Goal: Task Accomplishment & Management: Complete application form

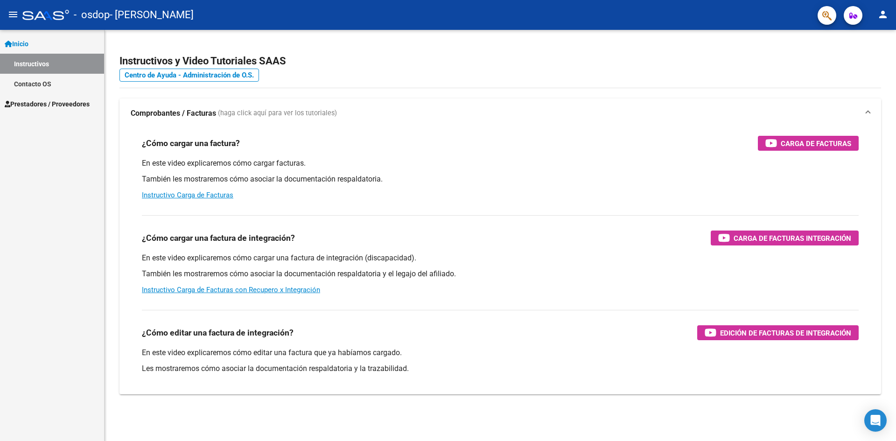
scroll to position [20, 0]
click at [77, 106] on span "Prestadores / Proveedores" at bounding box center [47, 104] width 85 height 10
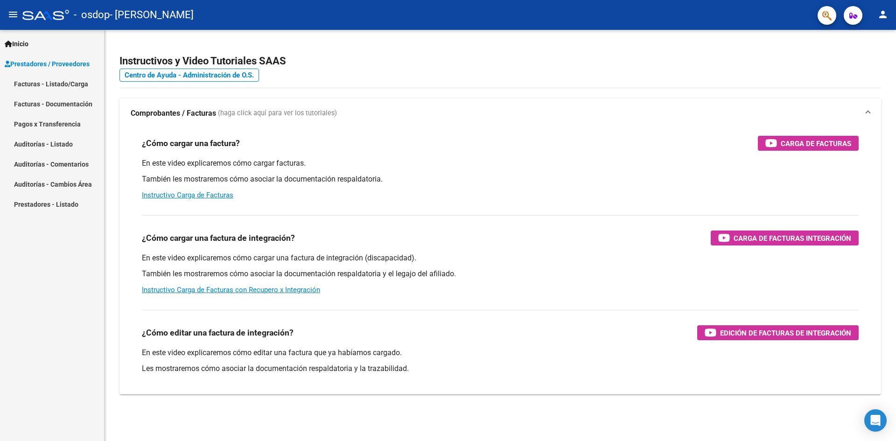
click at [76, 86] on link "Facturas - Listado/Carga" at bounding box center [52, 84] width 104 height 20
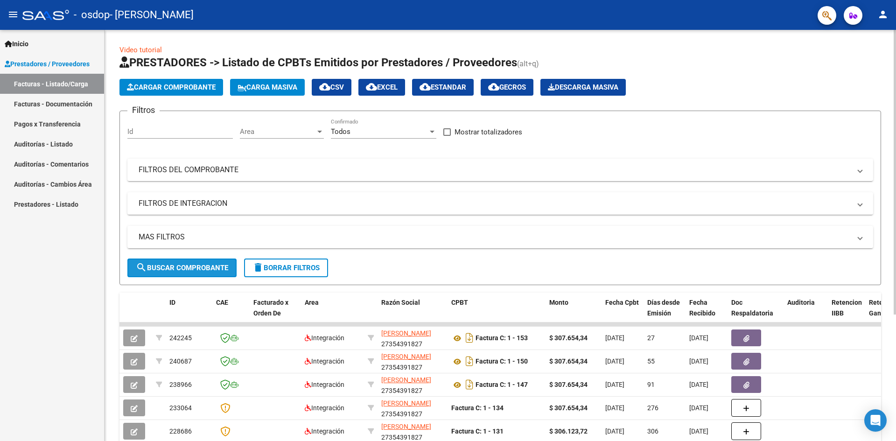
click at [186, 272] on span "search Buscar Comprobante" at bounding box center [182, 268] width 92 height 8
click at [54, 89] on link "Facturas - Listado/Carga" at bounding box center [52, 84] width 104 height 20
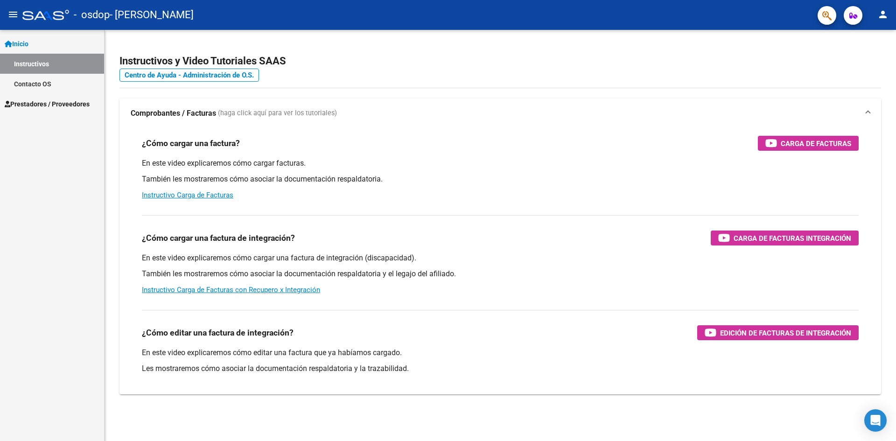
click at [69, 101] on span "Prestadores / Proveedores" at bounding box center [47, 104] width 85 height 10
click at [67, 103] on span "Prestadores / Proveedores" at bounding box center [47, 104] width 85 height 10
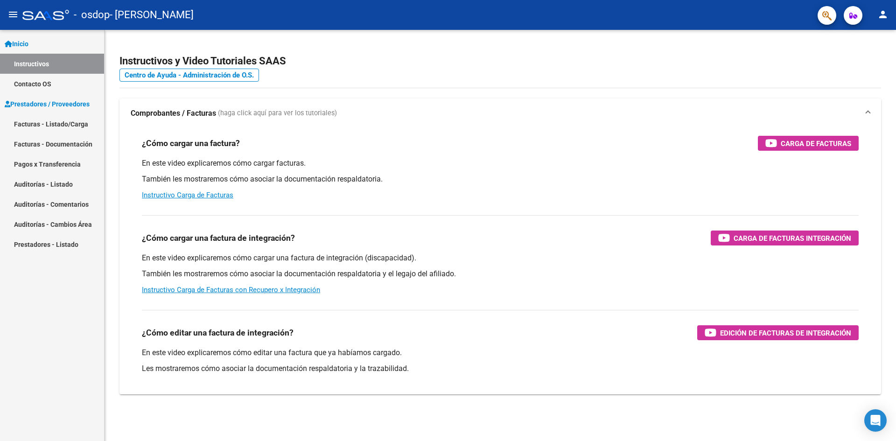
click at [58, 124] on link "Facturas - Listado/Carga" at bounding box center [52, 124] width 104 height 20
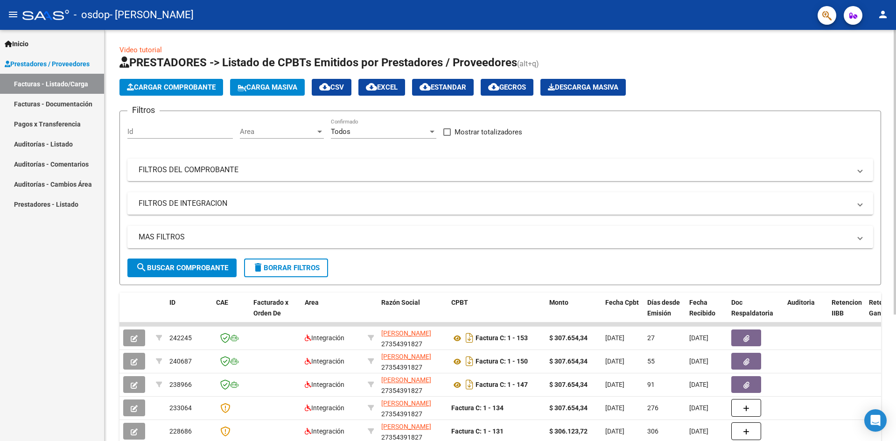
click at [187, 88] on span "Cargar Comprobante" at bounding box center [171, 87] width 89 height 8
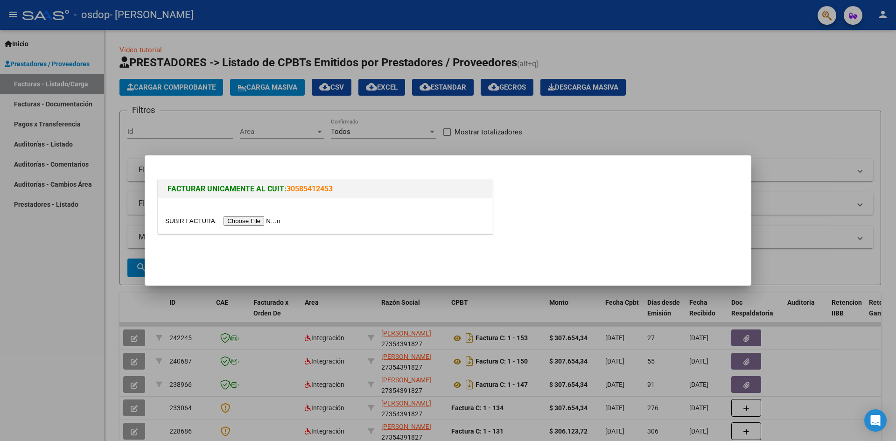
click at [275, 221] on input "file" at bounding box center [224, 221] width 118 height 10
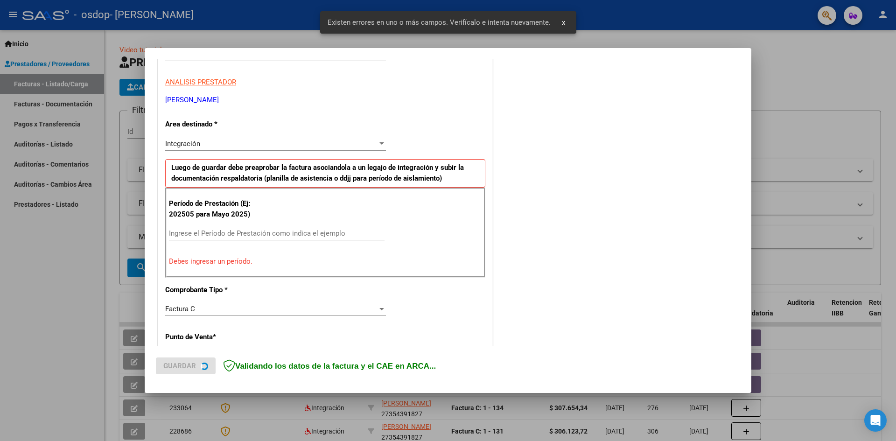
scroll to position [164, 0]
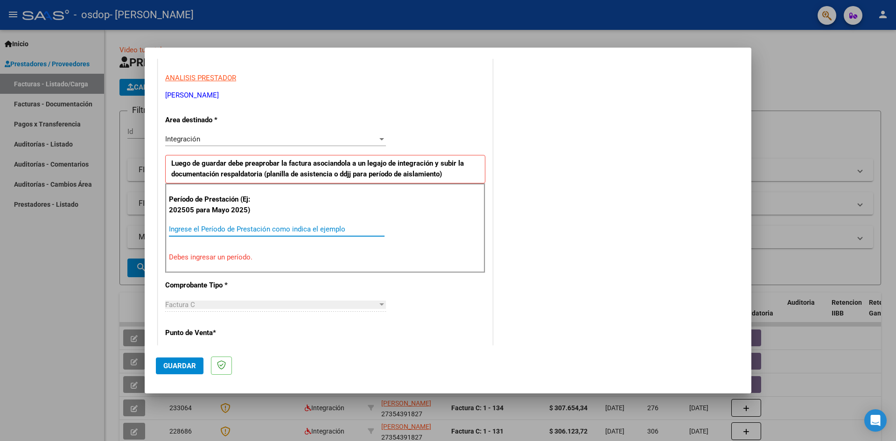
click at [200, 229] on input "Ingrese el Período de Prestación como indica el ejemplo" at bounding box center [277, 229] width 216 height 8
click at [379, 303] on div at bounding box center [381, 304] width 8 height 7
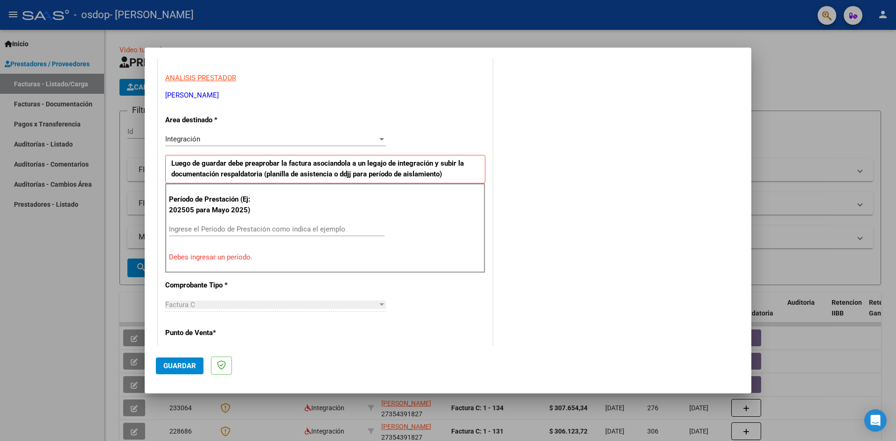
click at [379, 303] on div at bounding box center [381, 304] width 8 height 7
click at [182, 230] on input "Ingrese el Período de Prestación como indica el ejemplo" at bounding box center [277, 229] width 216 height 8
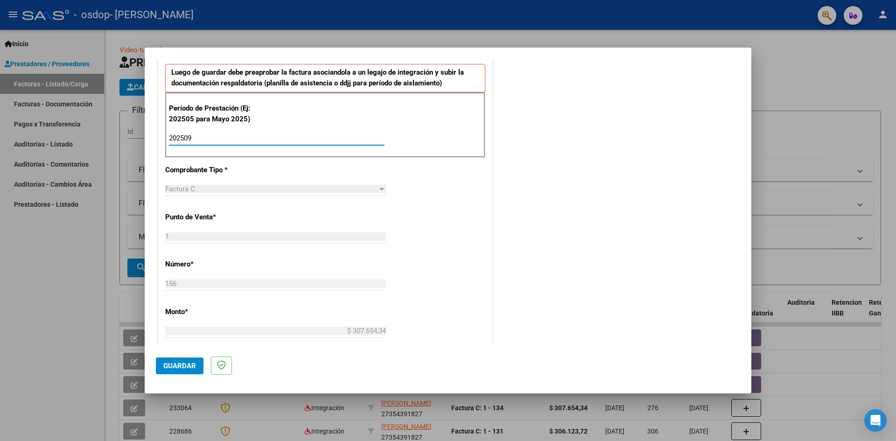
scroll to position [258, 0]
type input "202509"
click at [380, 186] on div at bounding box center [381, 187] width 5 height 2
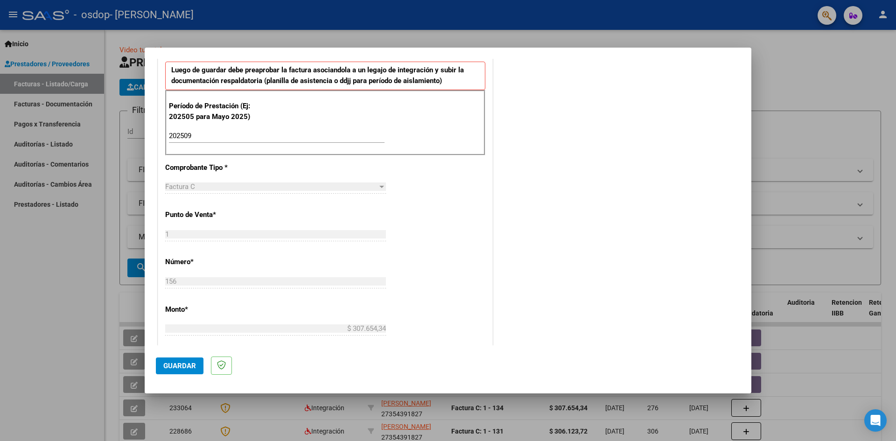
click at [380, 186] on div at bounding box center [381, 187] width 5 height 2
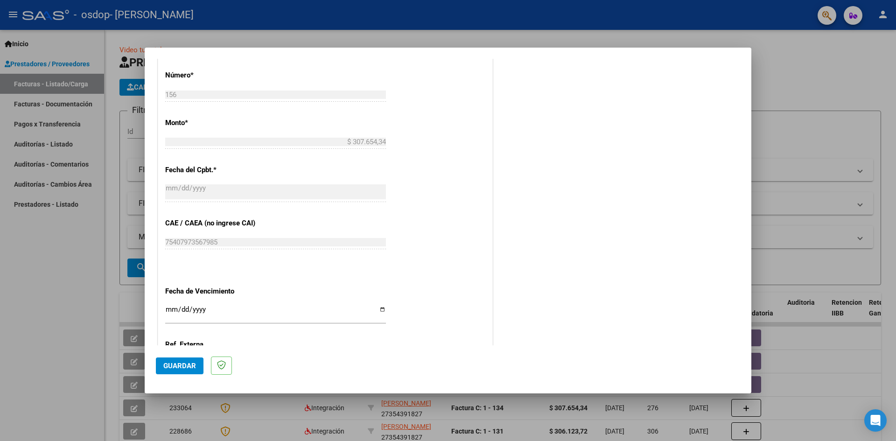
scroll to position [491, 0]
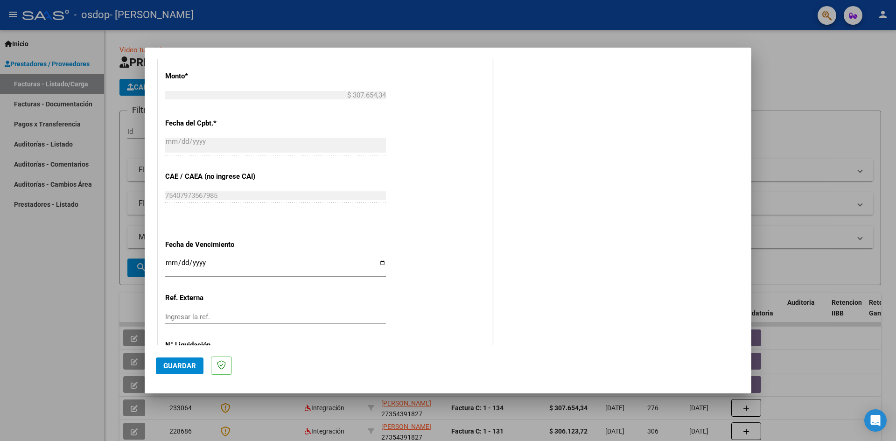
click at [182, 257] on div "Ingresar la fecha" at bounding box center [275, 267] width 221 height 20
type input "0020-10-07"
type input "0003-10-07"
type input "[DATE]"
type input "0005-10-07"
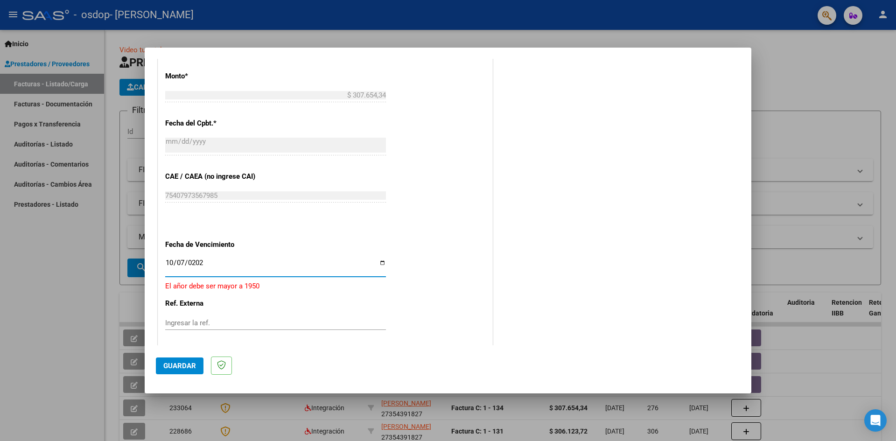
type input "[DATE]"
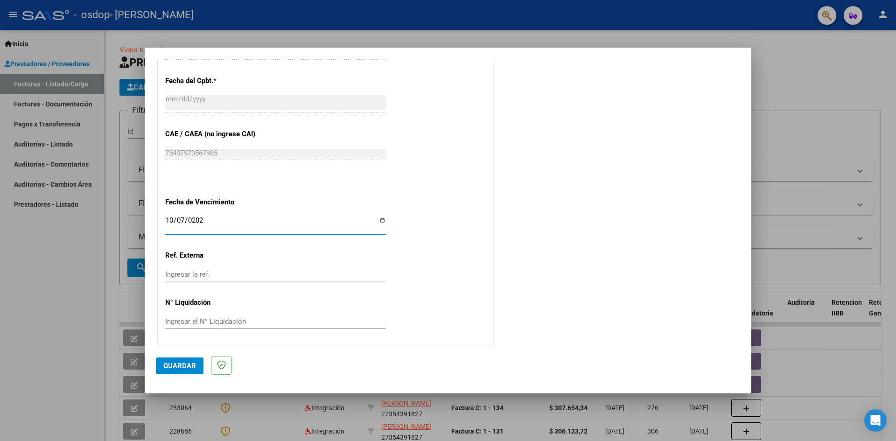
scroll to position [535, 0]
click at [202, 273] on input "Ingresar la ref." at bounding box center [275, 273] width 221 height 8
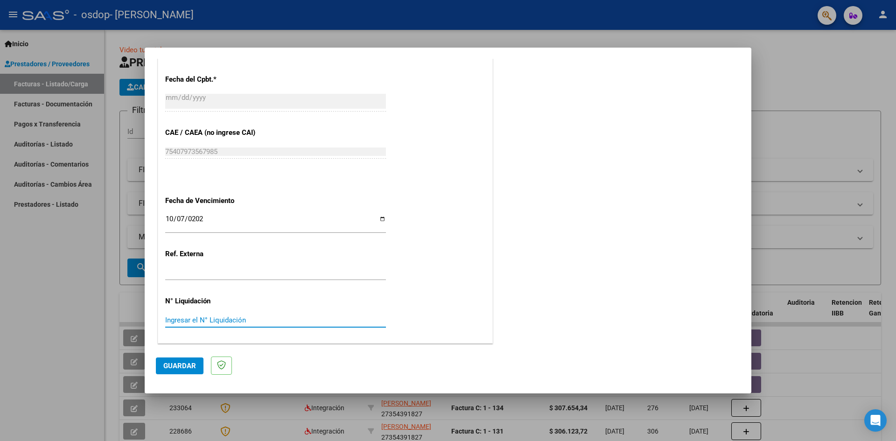
click at [209, 320] on input "Ingresar el N° Liquidación" at bounding box center [275, 320] width 221 height 8
click at [180, 362] on span "Guardar" at bounding box center [179, 366] width 33 height 8
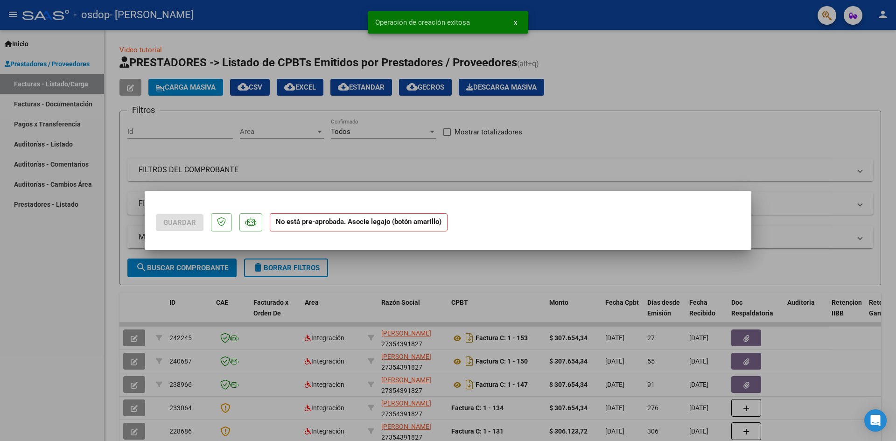
scroll to position [0, 0]
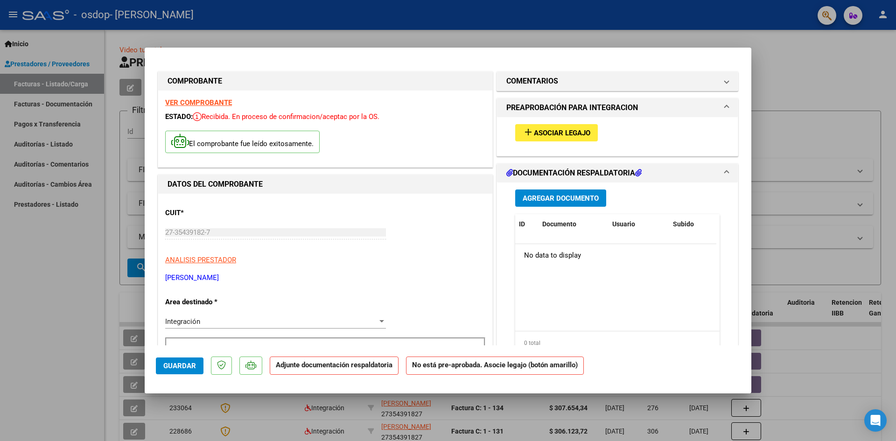
click at [578, 192] on button "Agregar Documento" at bounding box center [560, 197] width 91 height 17
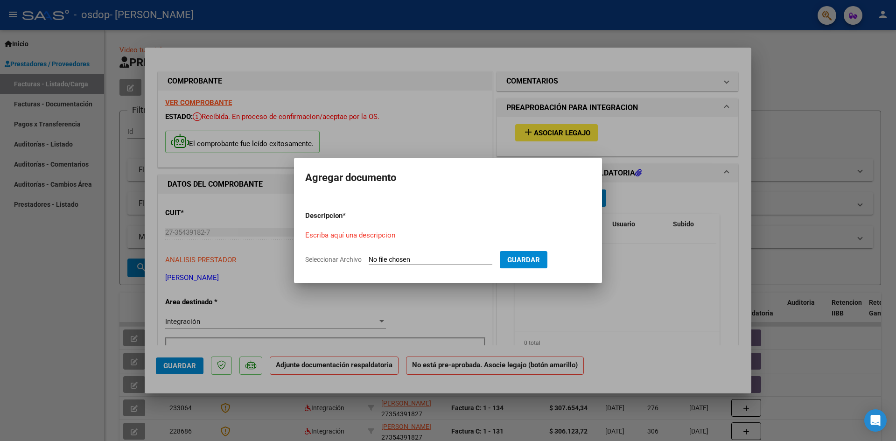
click at [417, 259] on input "Seleccionar Archivo" at bounding box center [431, 260] width 124 height 9
type input "C:\fakepath\Planilla [PERSON_NAME] .pdf"
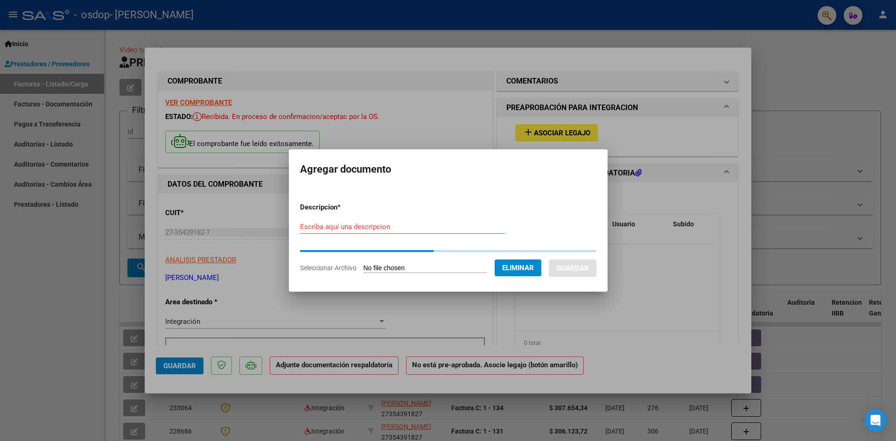
click at [364, 224] on input "Escriba aquí una descripcion" at bounding box center [402, 227] width 204 height 8
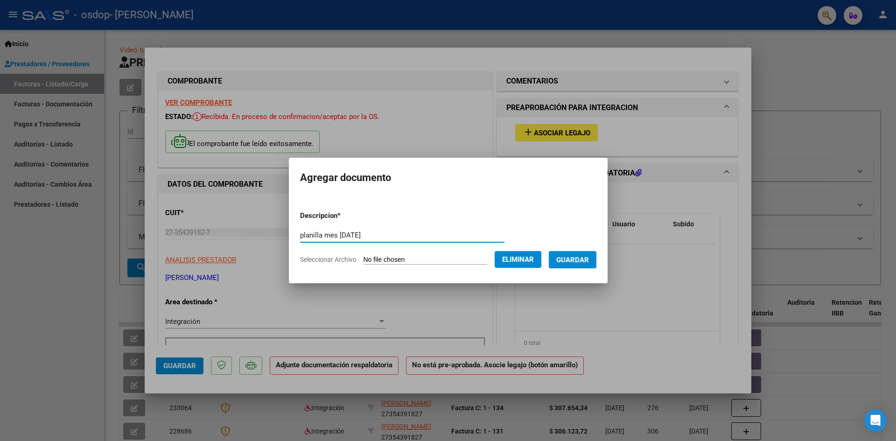
type input "planilla mes [DATE]"
click at [583, 259] on span "Guardar" at bounding box center [572, 260] width 33 height 8
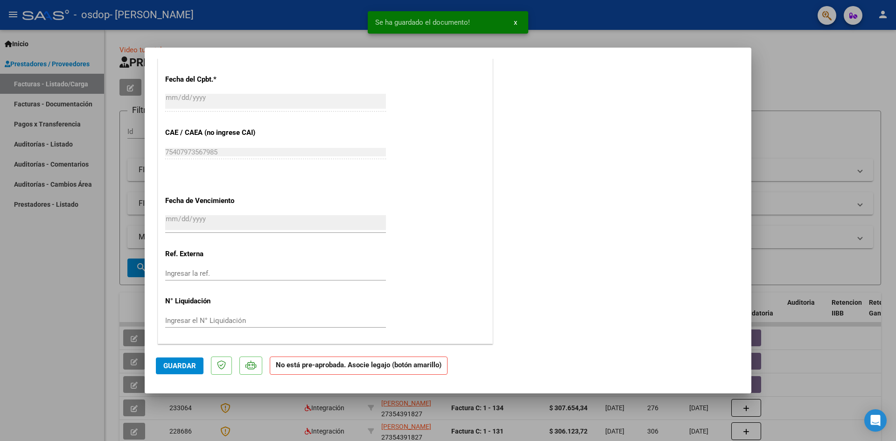
scroll to position [524, 0]
click at [188, 363] on span "Guardar" at bounding box center [179, 366] width 33 height 8
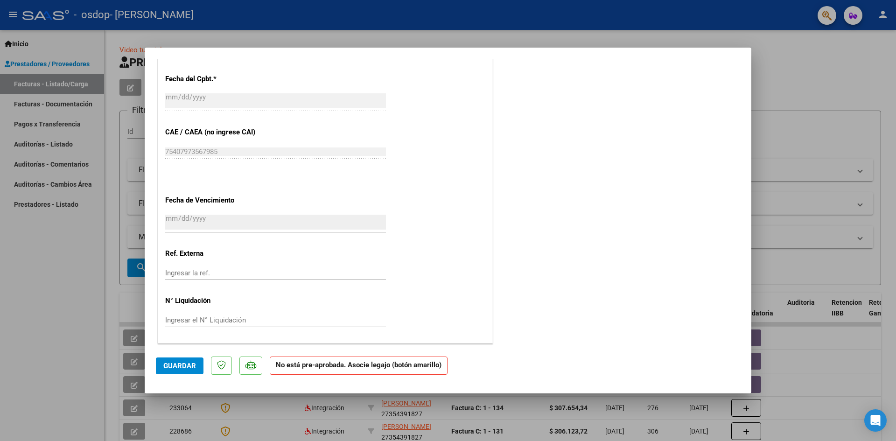
click at [184, 364] on span "Guardar" at bounding box center [179, 366] width 33 height 8
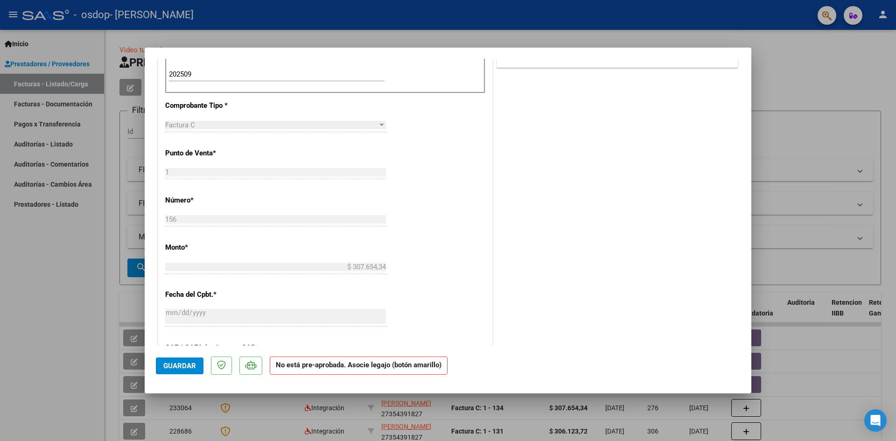
scroll to position [327, 0]
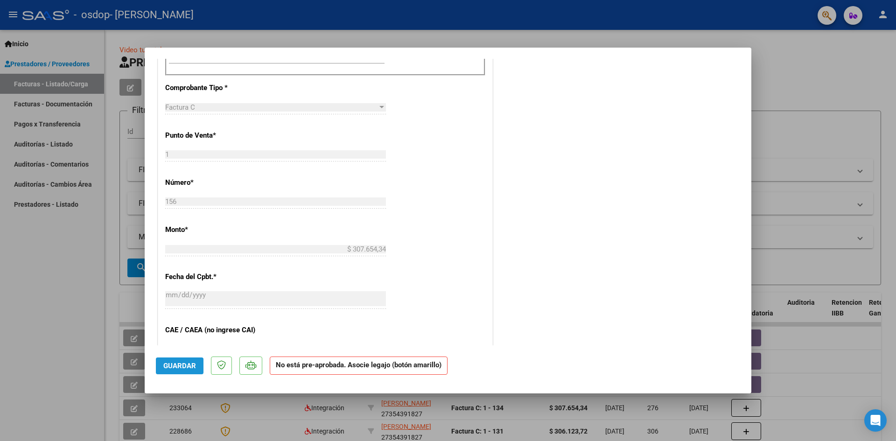
click at [180, 367] on span "Guardar" at bounding box center [179, 366] width 33 height 8
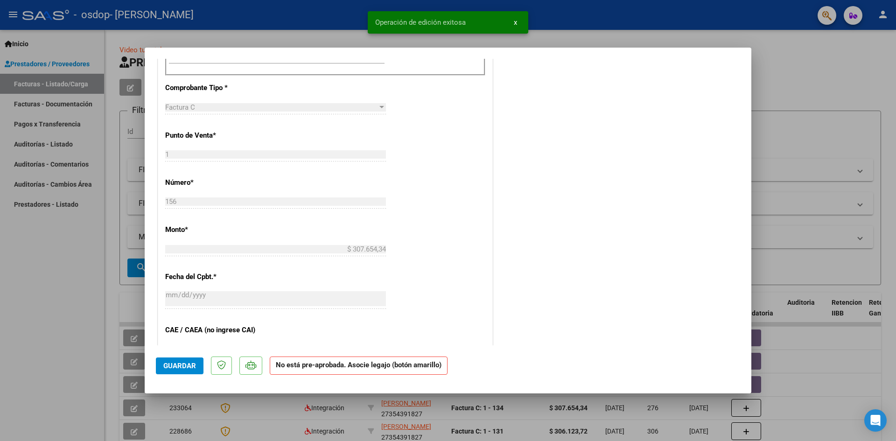
click at [44, 309] on div at bounding box center [448, 220] width 896 height 441
type input "$ 0,00"
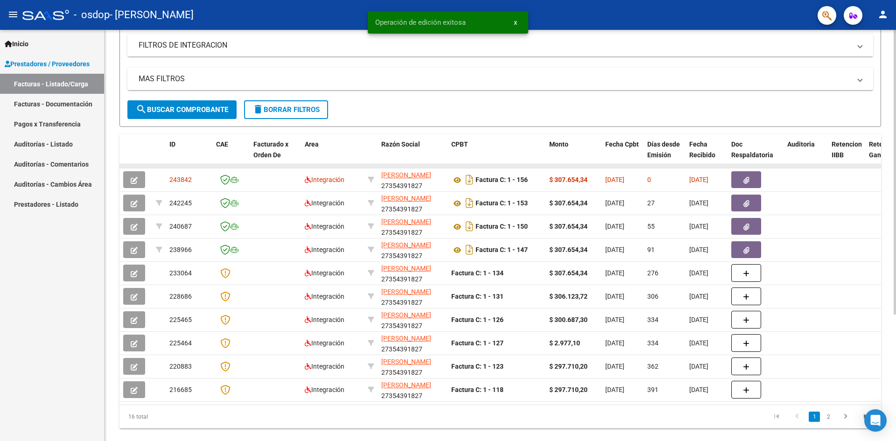
scroll to position [182, 0]
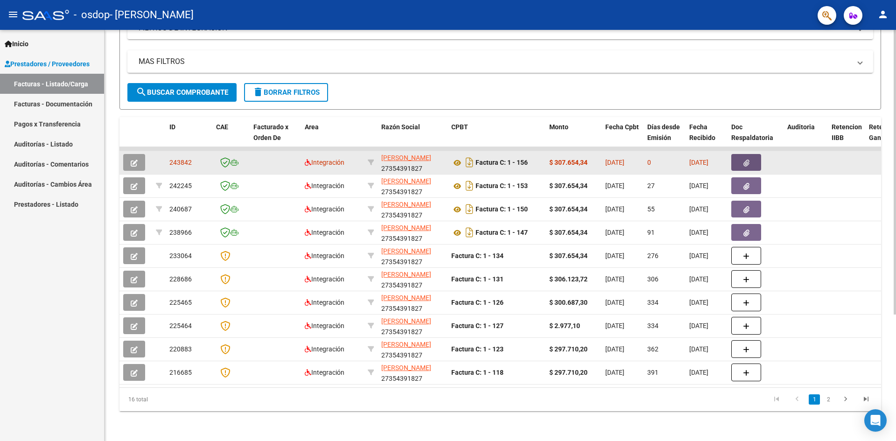
click at [752, 154] on button "button" at bounding box center [746, 162] width 30 height 17
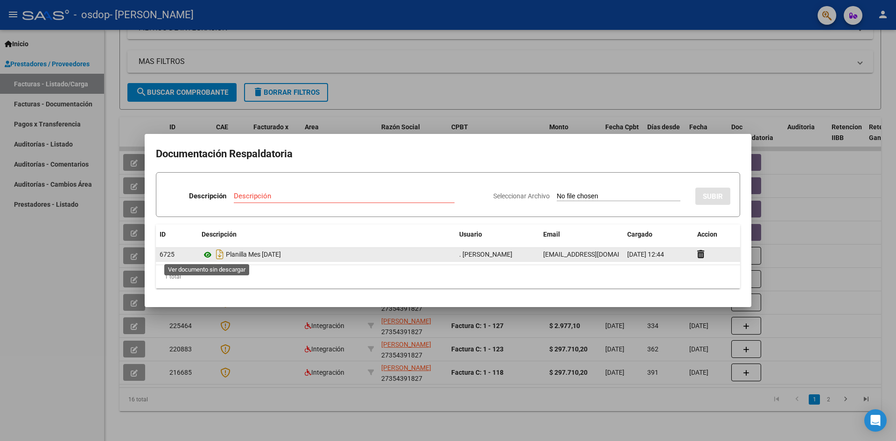
click at [207, 257] on icon at bounding box center [208, 254] width 12 height 11
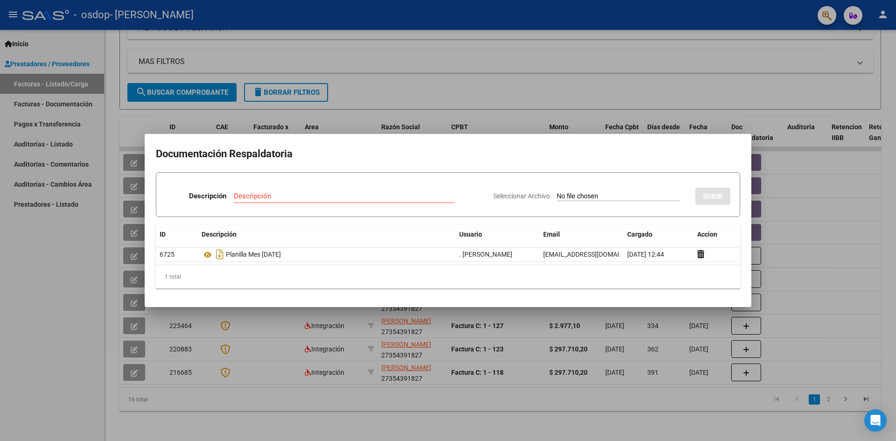
click at [858, 282] on div at bounding box center [448, 220] width 896 height 441
